Goal: Task Accomplishment & Management: Manage account settings

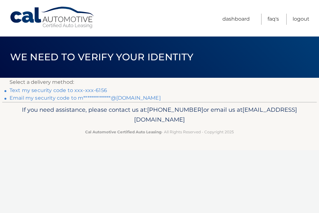
click at [57, 90] on link "Text my security code to xxx-xxx-6156" at bounding box center [59, 90] width 98 height 6
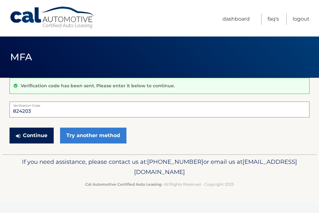
type input "824203"
click at [31, 135] on button "Continue" at bounding box center [32, 136] width 44 height 16
